Goal: Task Accomplishment & Management: Complete application form

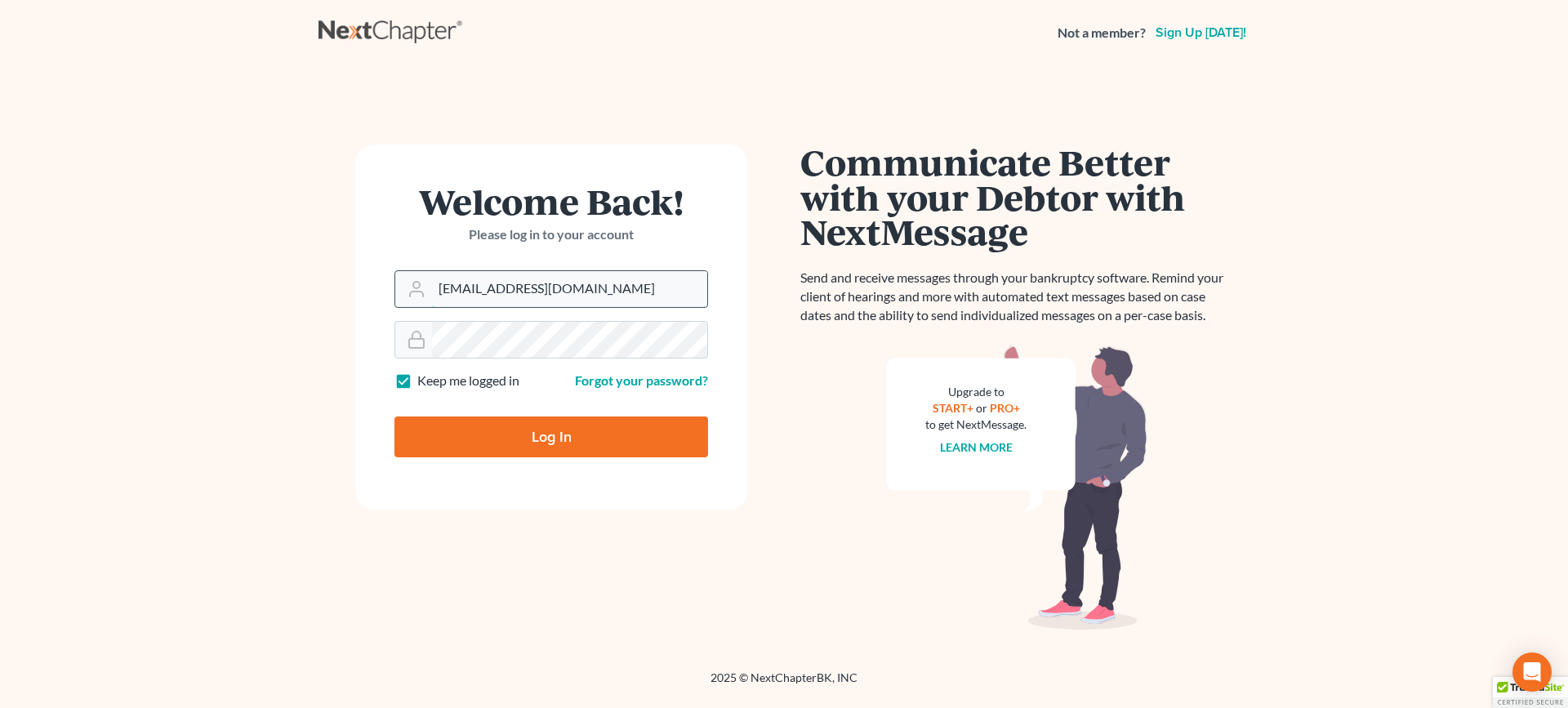
click at [529, 286] on input "[EMAIL_ADDRESS][DOMAIN_NAME]" at bounding box center [569, 288] width 275 height 36
type input "[EMAIL_ADDRESS][DOMAIN_NAME]"
click at [579, 436] on input "Log In" at bounding box center [551, 436] width 313 height 41
type input "Thinking..."
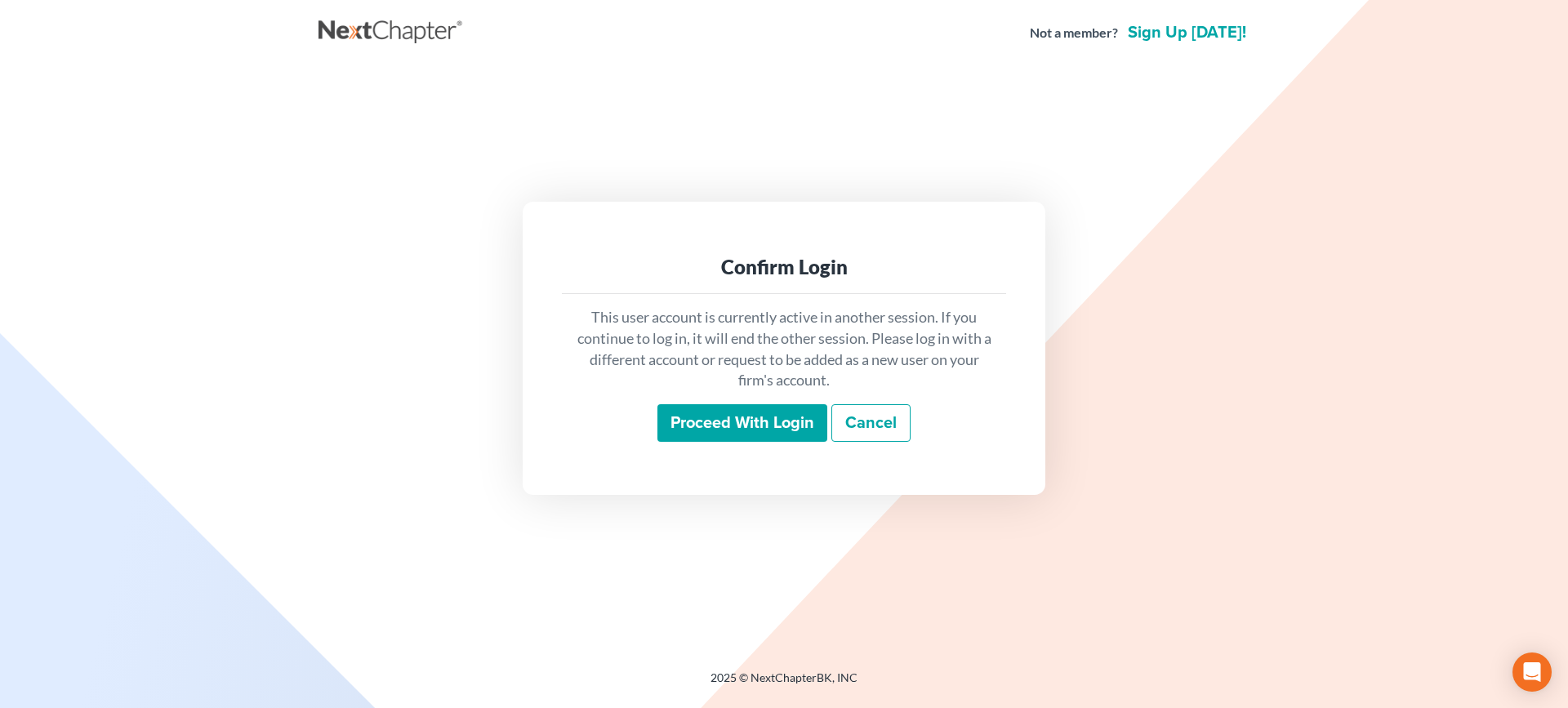
click at [716, 419] on input "Proceed with login" at bounding box center [742, 423] width 170 height 38
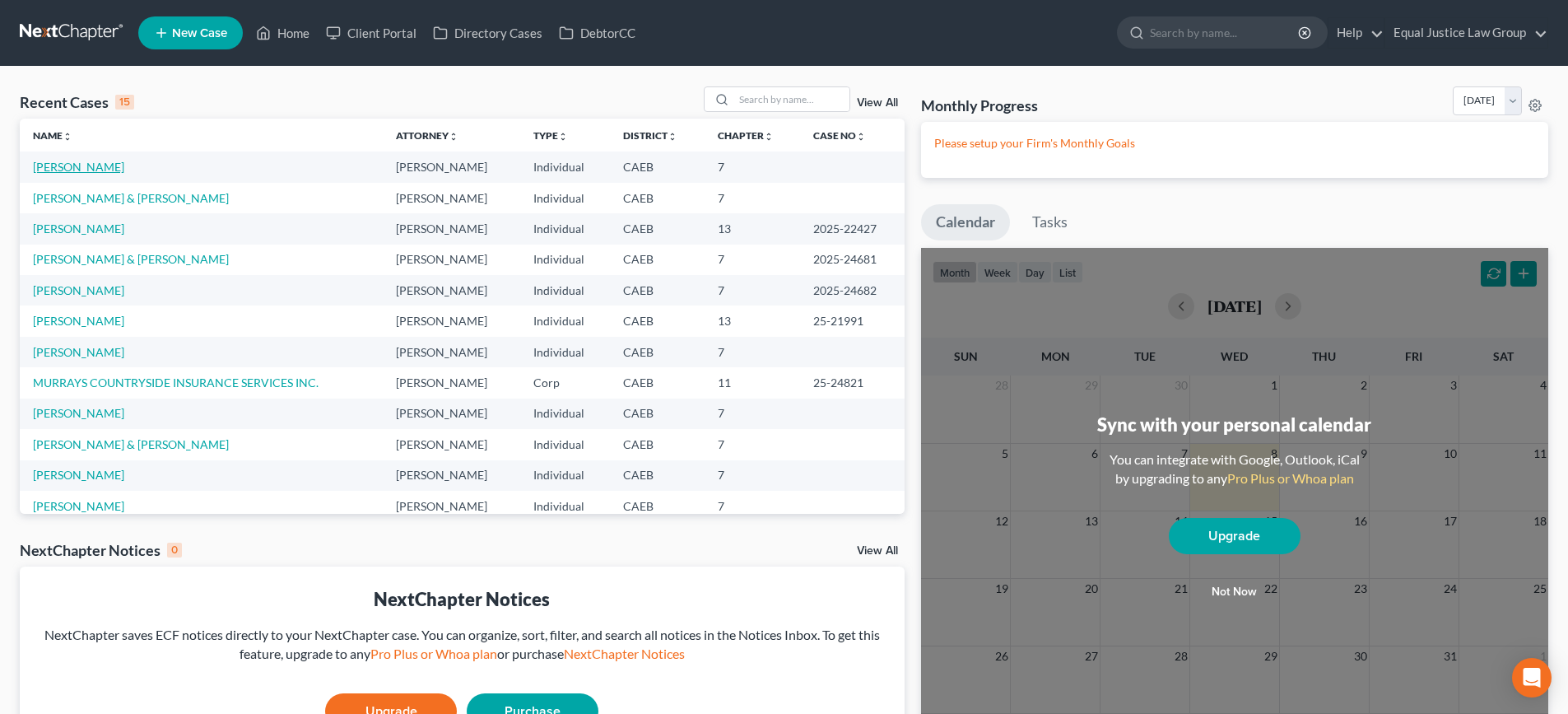
click at [97, 164] on link "Chamberlin, Denise" at bounding box center [78, 166] width 92 height 14
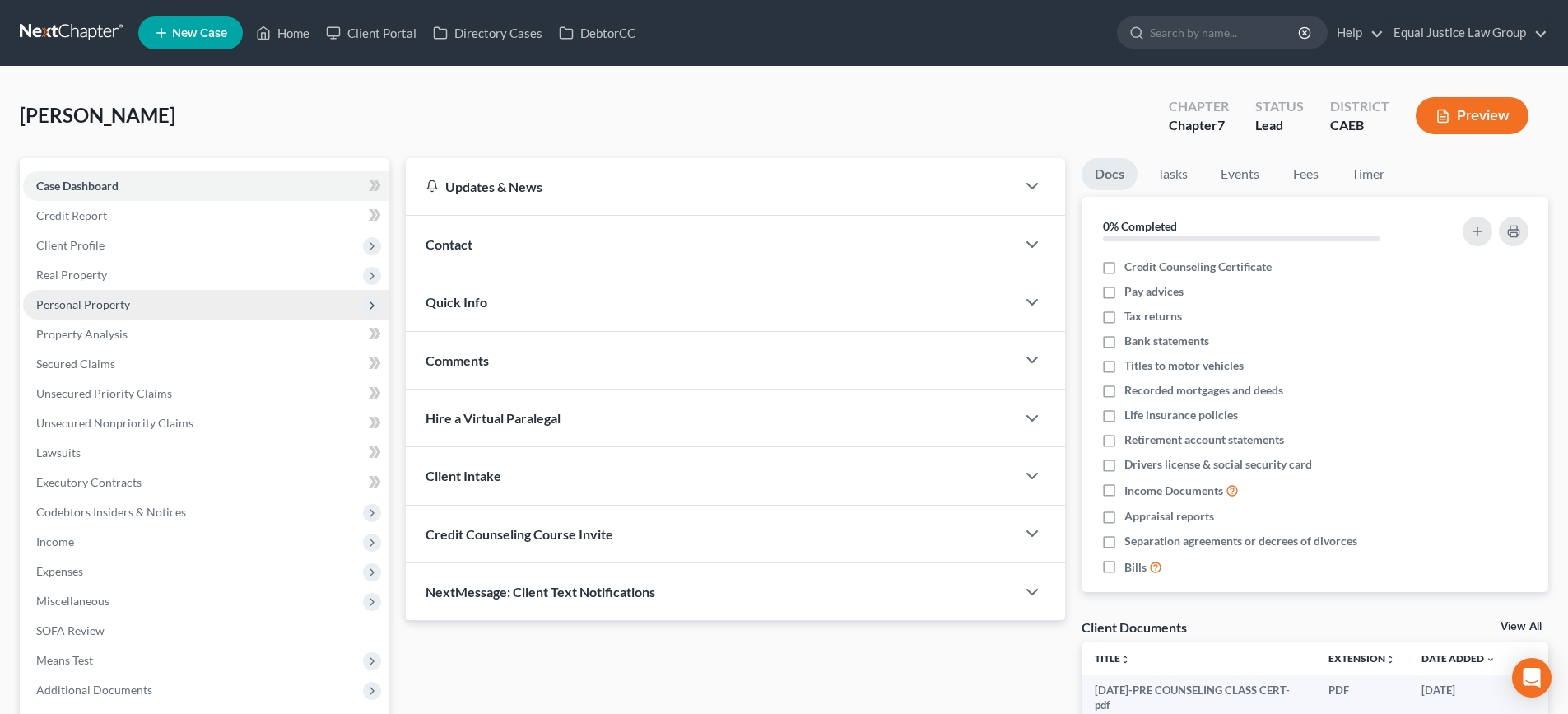
click at [105, 306] on span "Personal Property" at bounding box center [83, 304] width 93 height 14
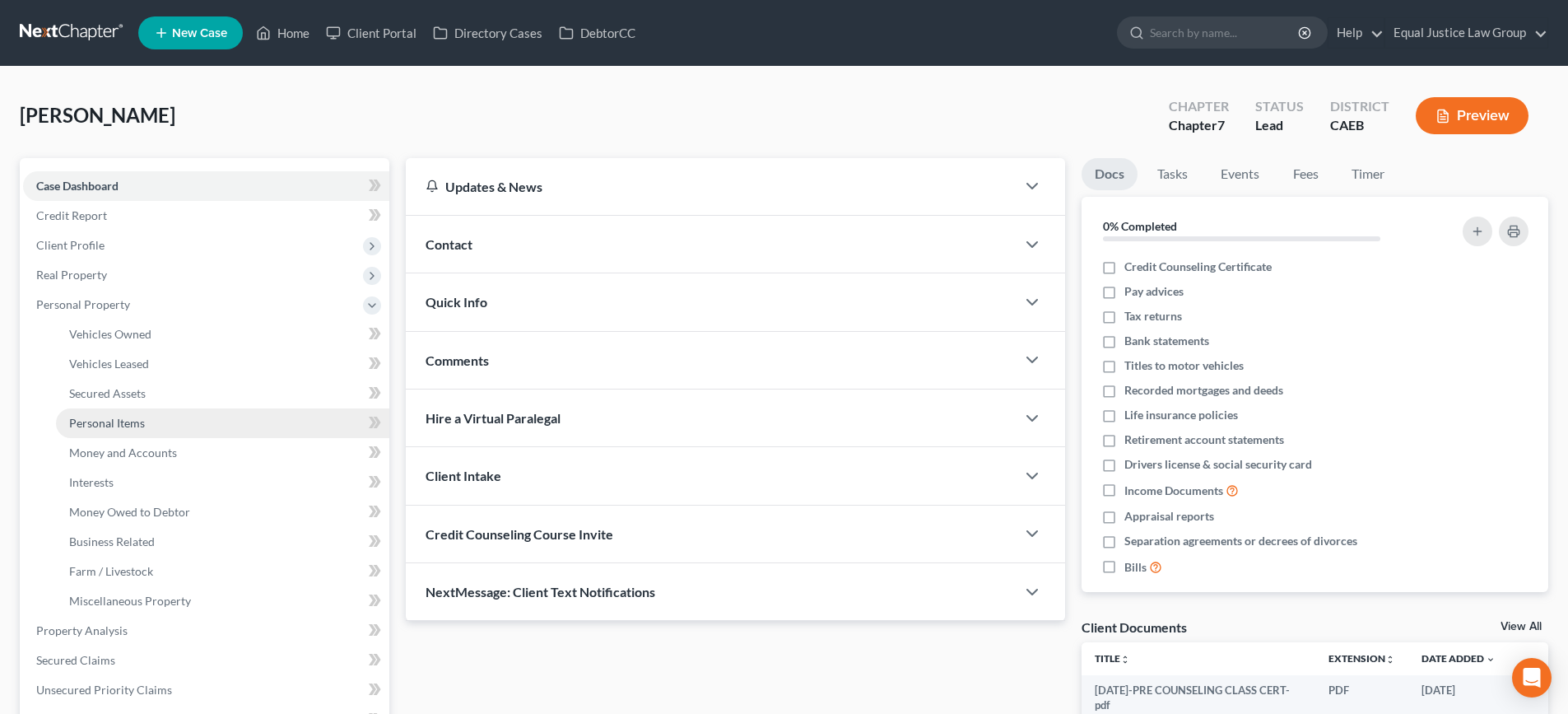
click at [109, 430] on link "Personal Items" at bounding box center [222, 423] width 334 height 30
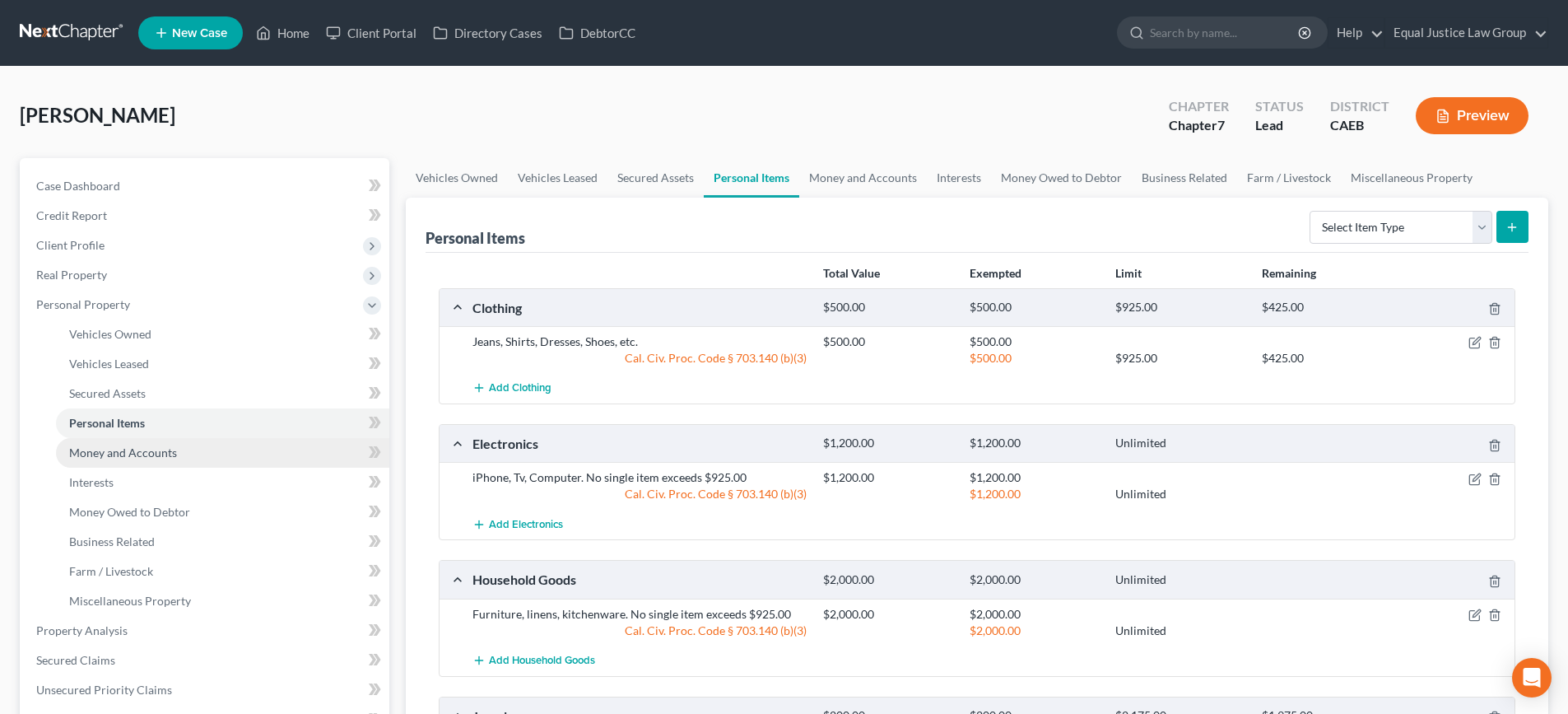
click at [107, 459] on span "Money and Accounts" at bounding box center [122, 451] width 107 height 14
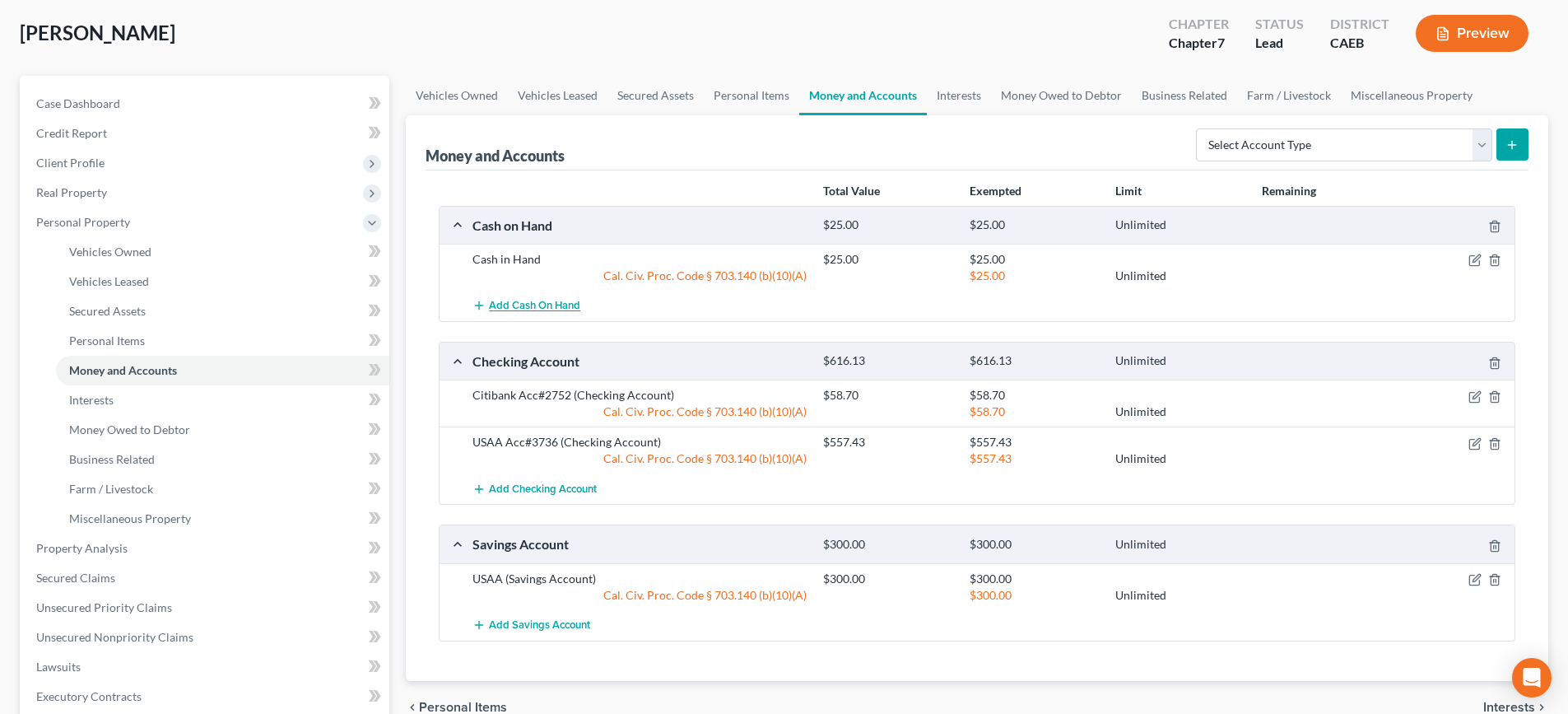
scroll to position [164, 0]
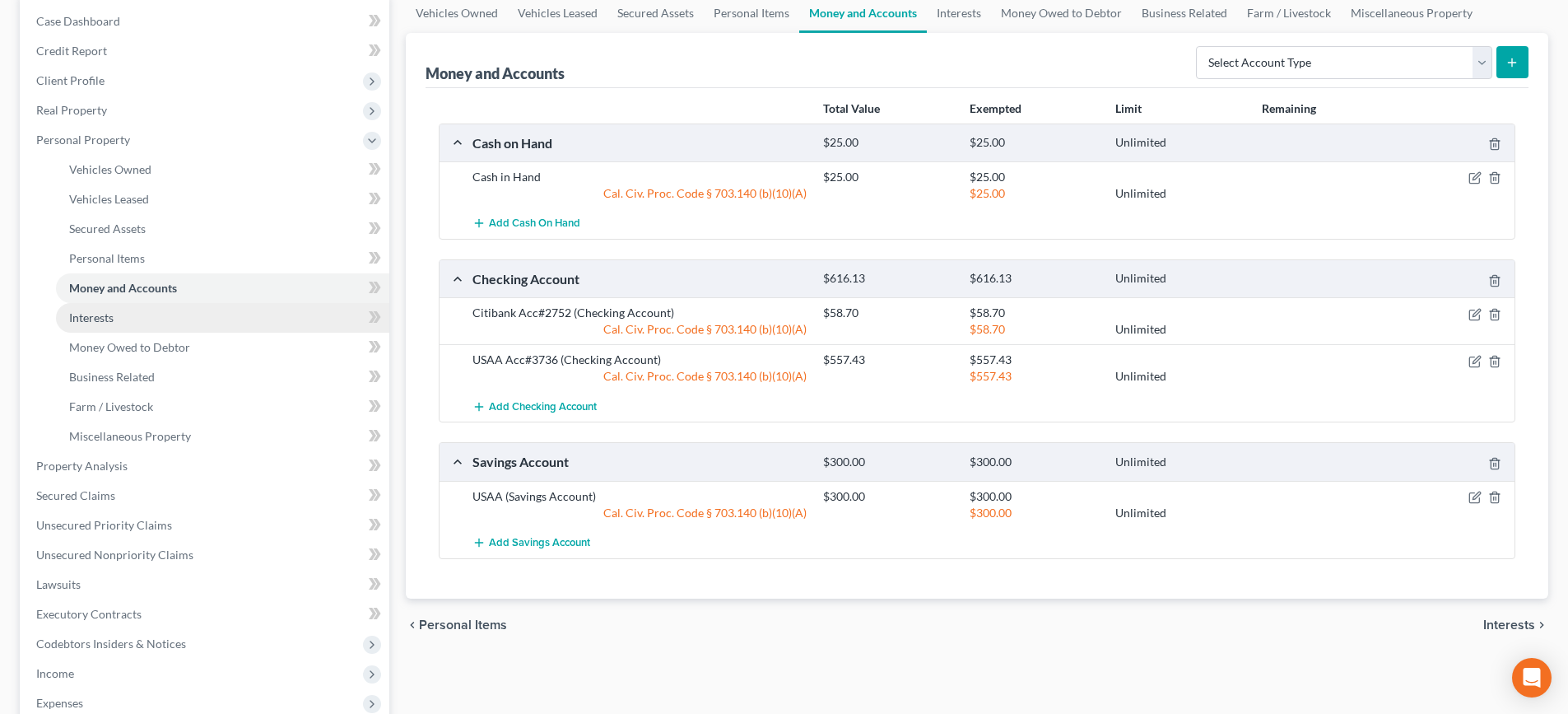
click at [135, 318] on link "Interests" at bounding box center [222, 318] width 334 height 30
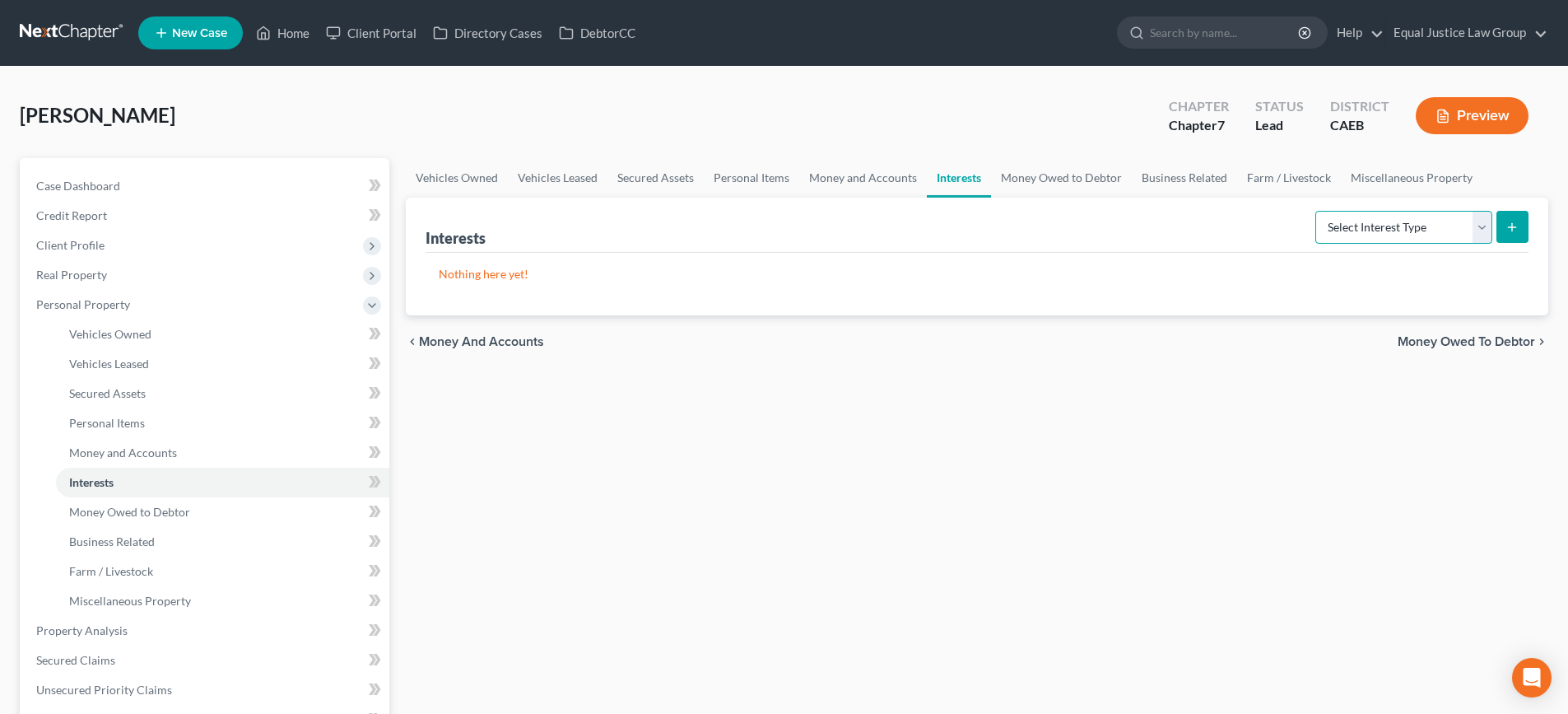
click at [1483, 226] on select "Select Interest Type 401K Annuity Bond Education IRA Government Bond Government…" at bounding box center [1403, 226] width 177 height 33
select select "whole_life_insurance"
click at [1317, 210] on select "Select Interest Type 401K Annuity Bond Education IRA Government Bond Government…" at bounding box center [1403, 226] width 177 height 33
click at [1518, 229] on icon "submit" at bounding box center [1512, 227] width 13 height 13
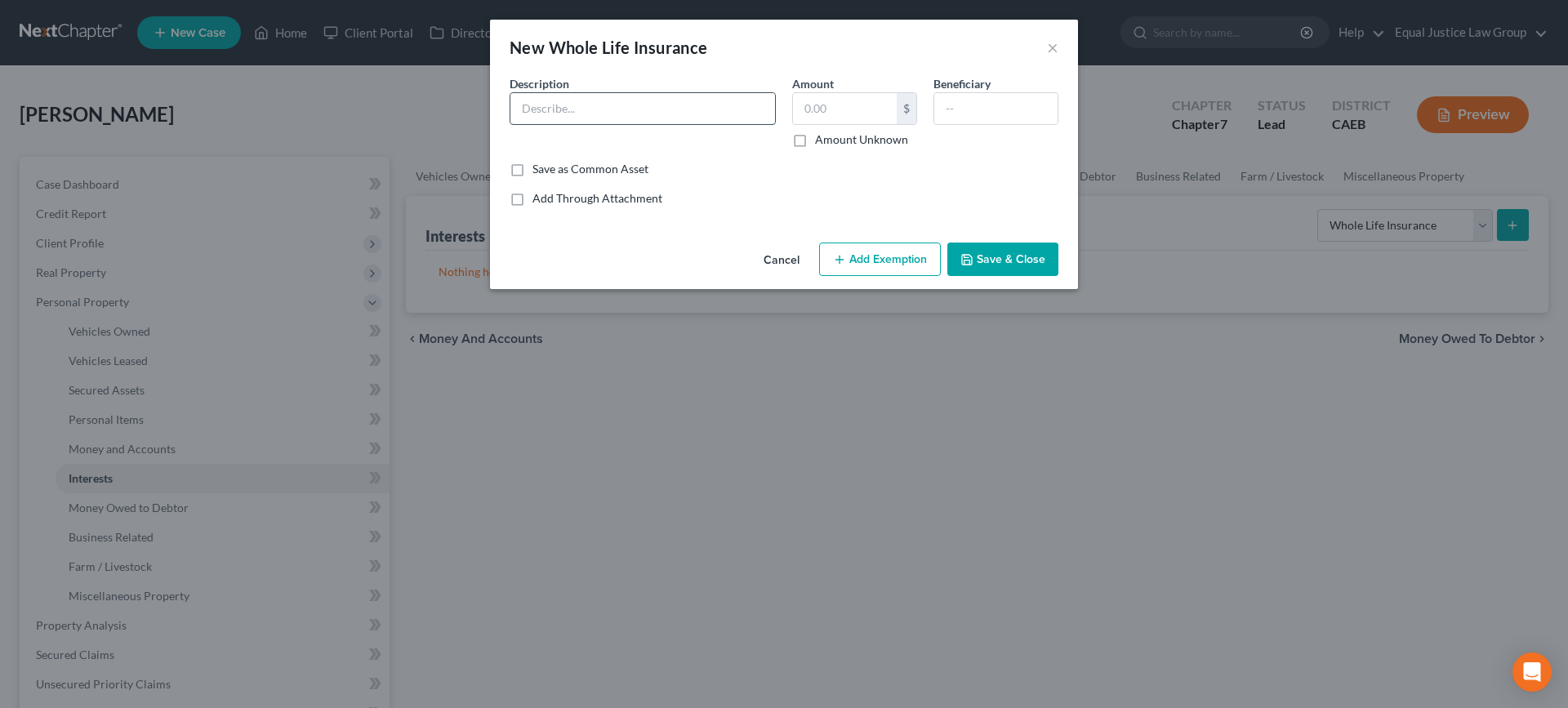
click at [710, 103] on input "text" at bounding box center [642, 107] width 264 height 31
type input "test"
click at [875, 107] on input "text" at bounding box center [845, 107] width 104 height 31
type input "15,000"
click at [901, 271] on button "Add Exemption" at bounding box center [879, 259] width 121 height 34
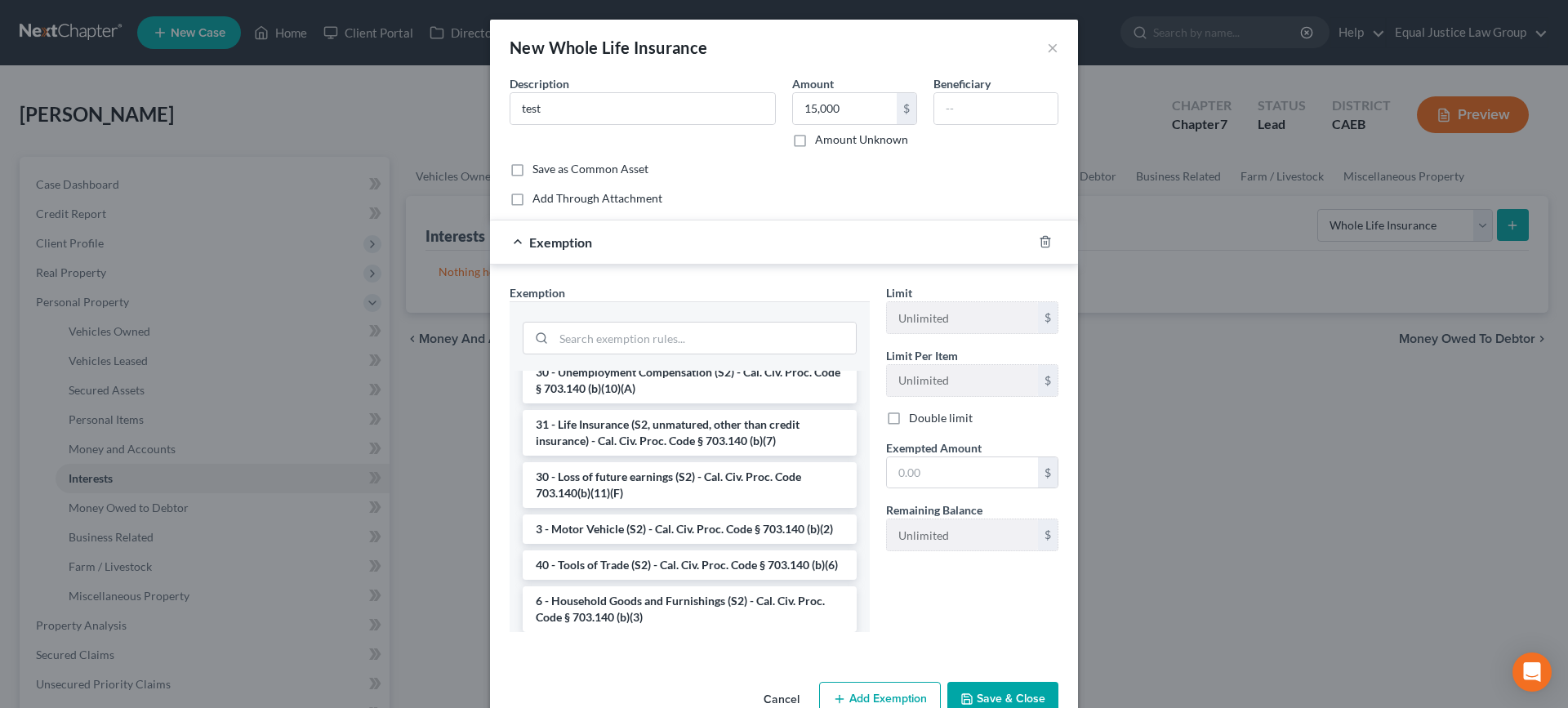
scroll to position [653, 0]
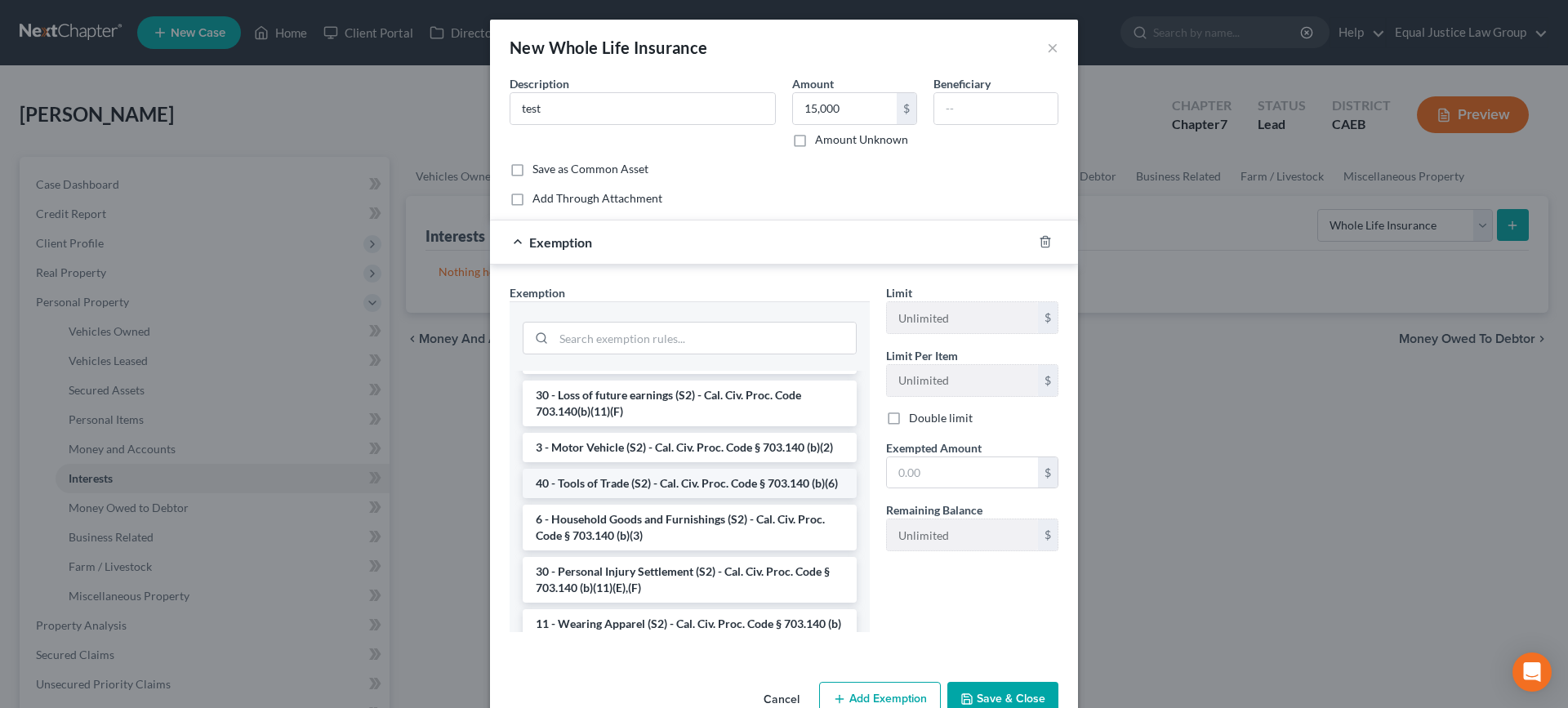
click at [804, 498] on li "40 - Tools of Trade (S2) - Cal. Civ. Proc. Code § 703.140 (b)(6)" at bounding box center [690, 484] width 334 height 30
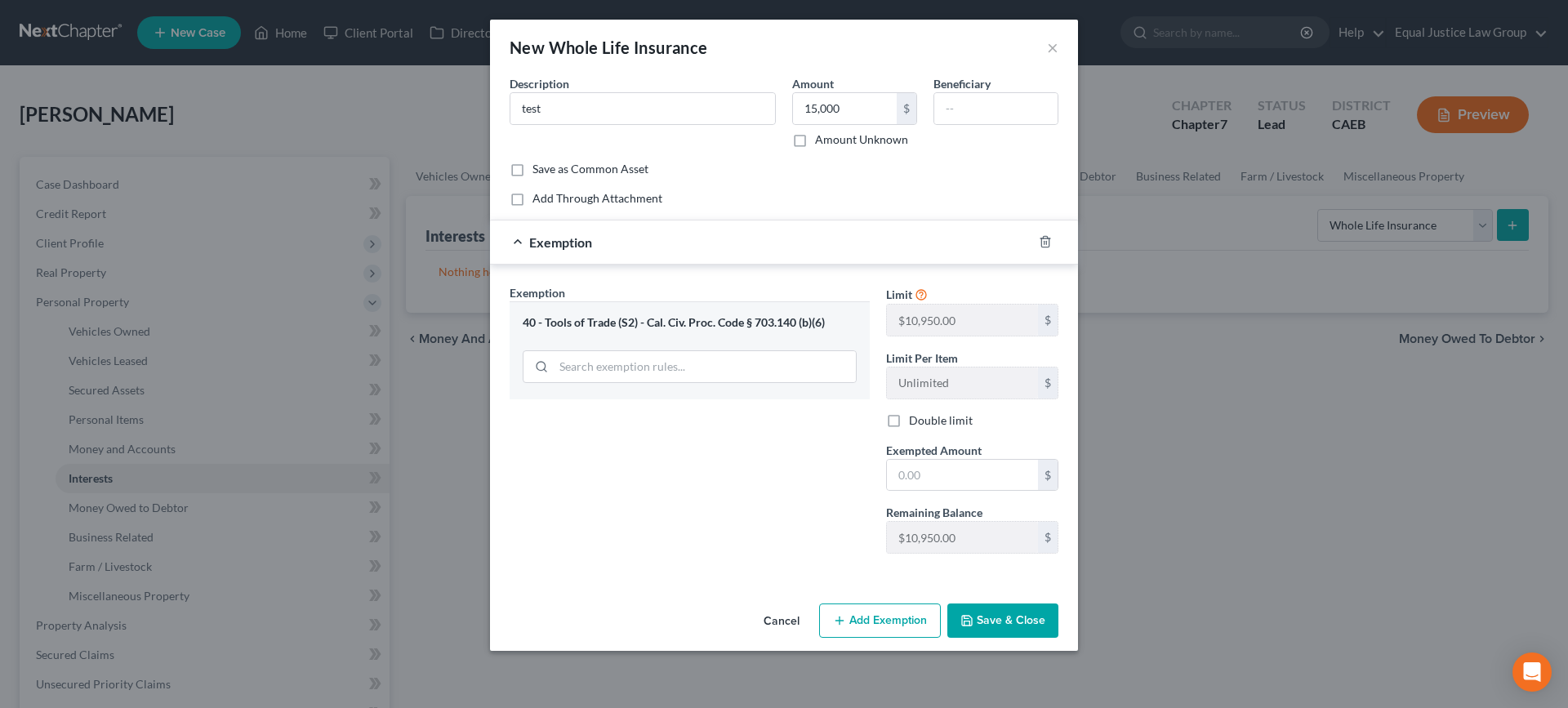
click at [810, 327] on div "40 - Tools of Trade (S2) - Cal. Civ. Proc. Code § 703.140 (b)(6)" at bounding box center [690, 322] width 334 height 16
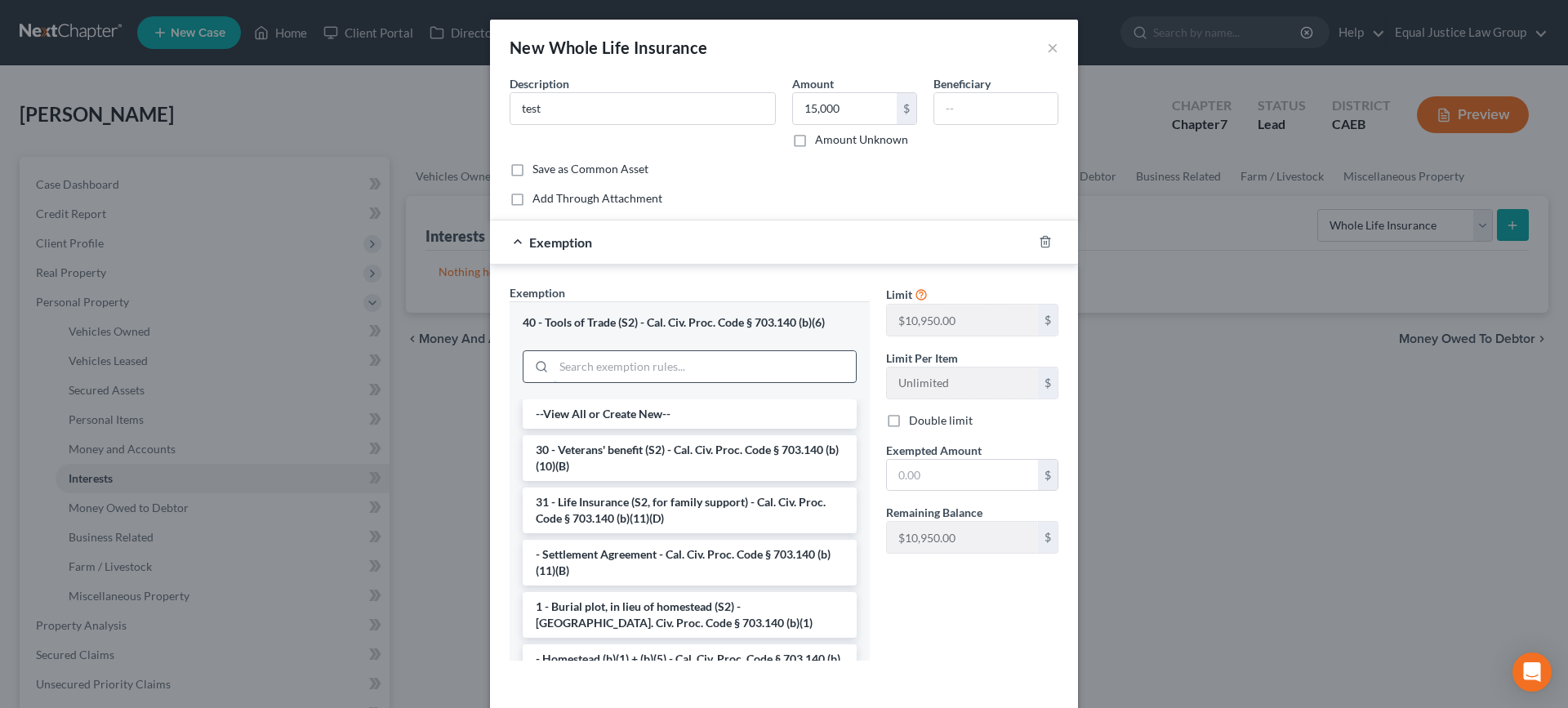
click at [818, 352] on input "search" at bounding box center [705, 366] width 302 height 31
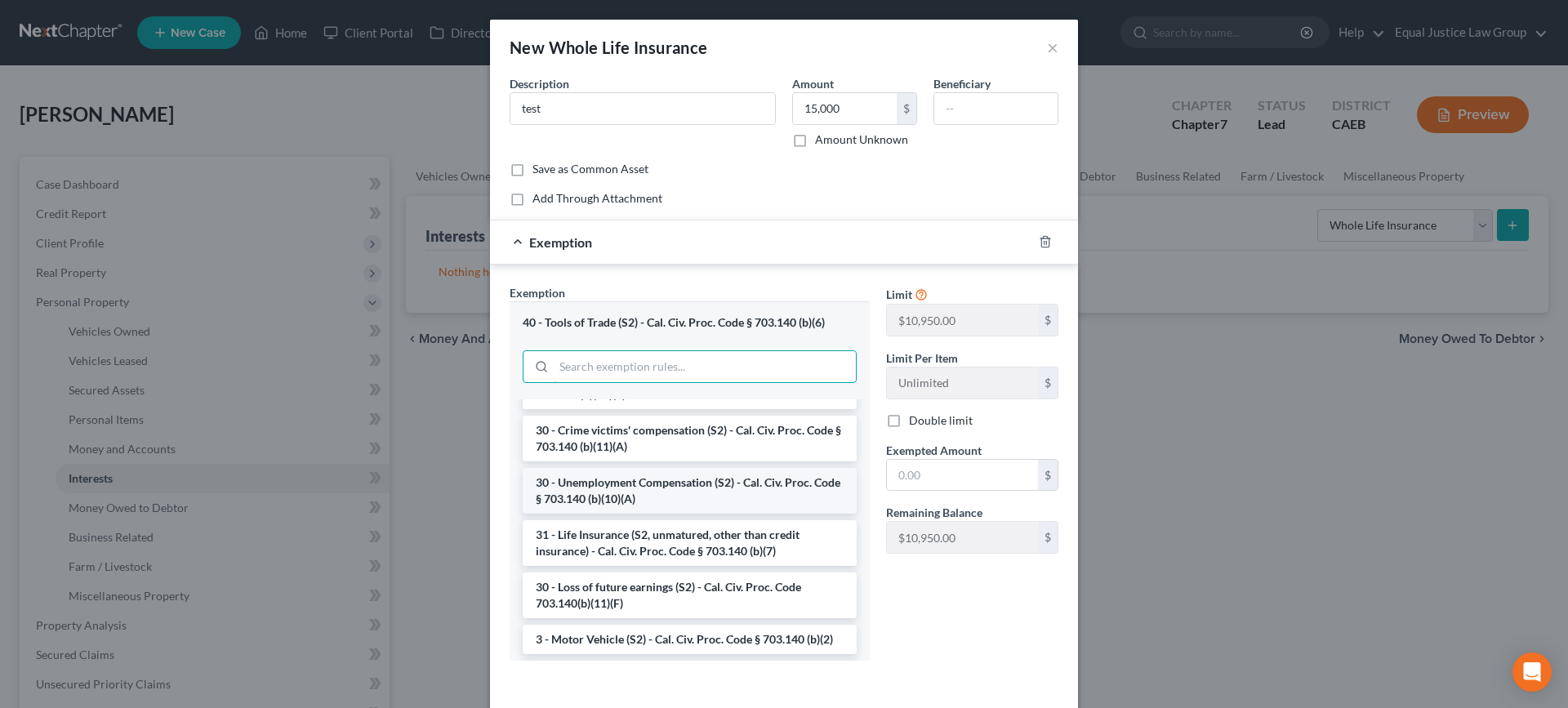
scroll to position [408, 0]
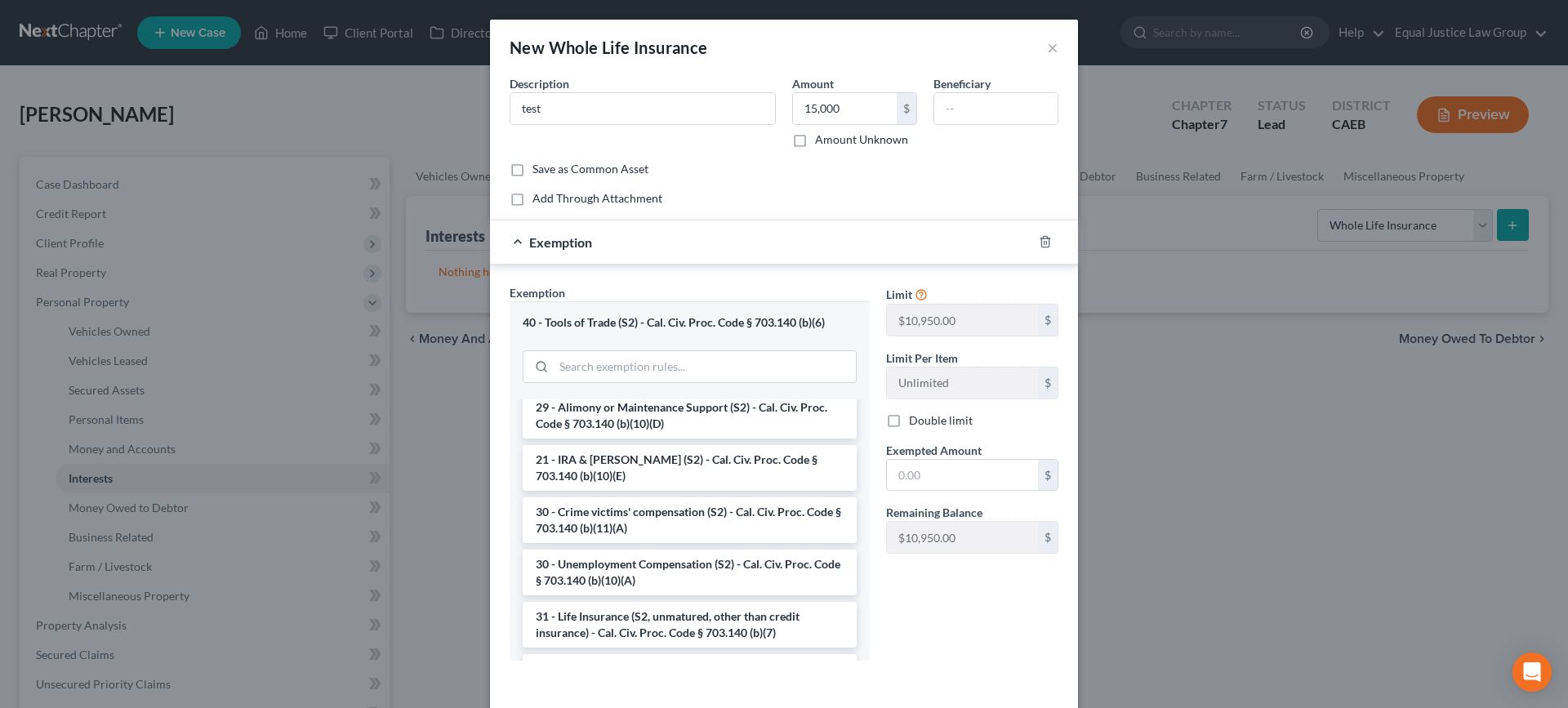
drag, startPoint x: 717, startPoint y: 578, endPoint x: 578, endPoint y: 662, distance: 162.4
drag, startPoint x: 578, startPoint y: 662, endPoint x: 985, endPoint y: 619, distance: 409.3
click at [985, 619] on div "Limit $10,950.00 $ Limit Per Item Unlimited $ Double limit Exempted Amount * $ …" at bounding box center [972, 478] width 188 height 388
click at [743, 617] on li "31 - Life Insurance (S2, unmatured, other than credit insurance) - Cal. Civ. Pr…" at bounding box center [690, 624] width 334 height 45
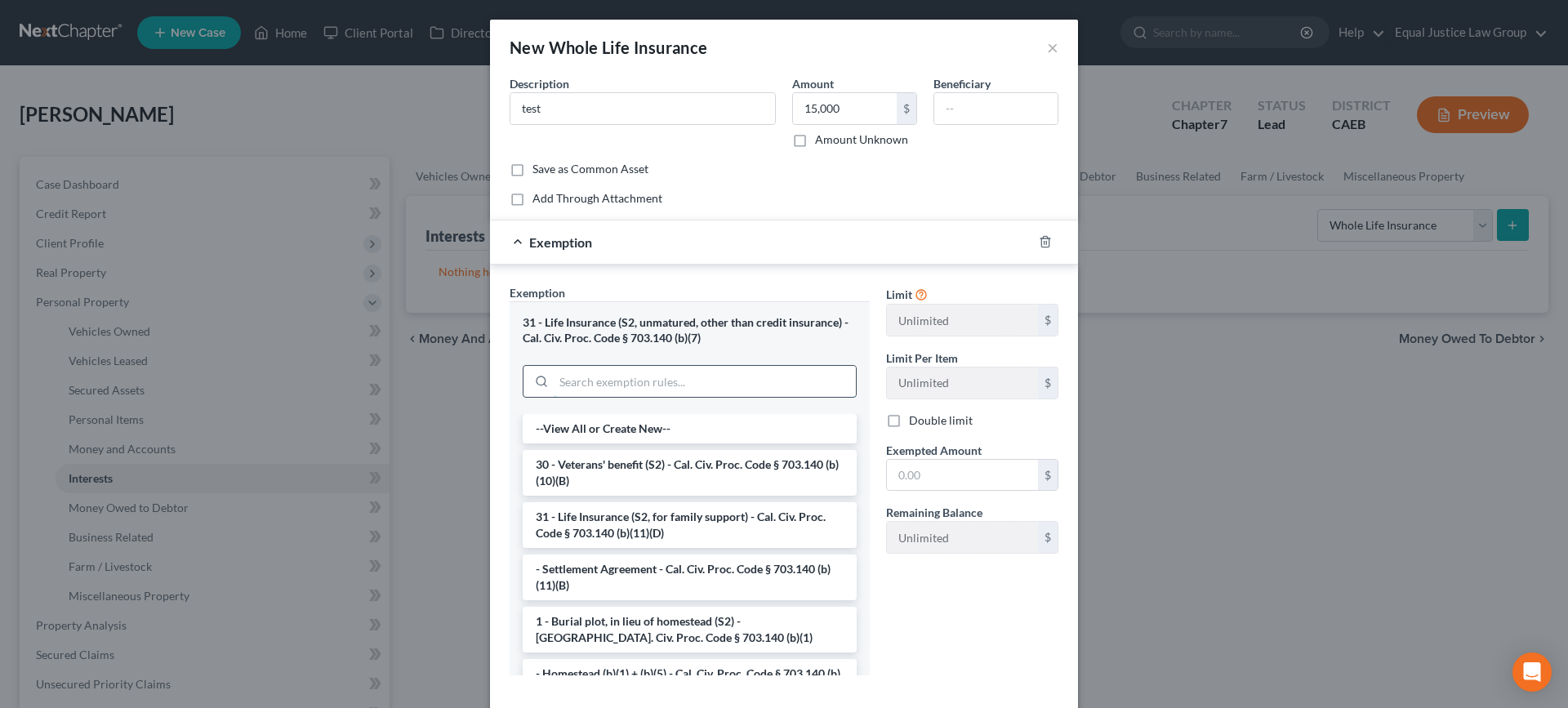
click at [782, 386] on input "search" at bounding box center [705, 381] width 302 height 31
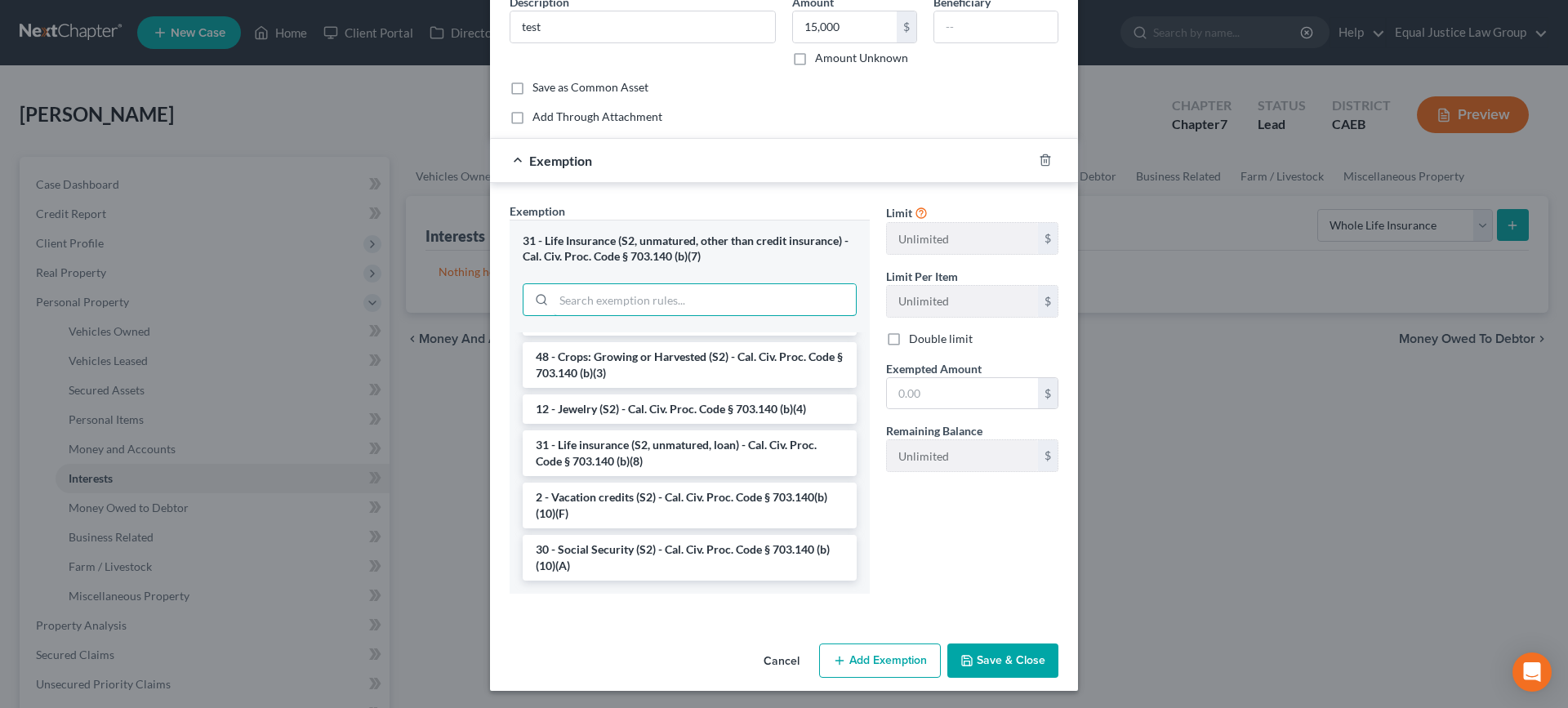
scroll to position [0, 0]
